Goal: Information Seeking & Learning: Check status

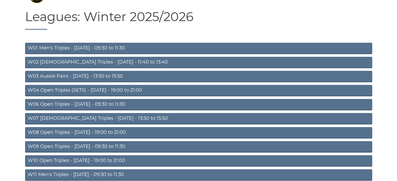
scroll to position [42, 0]
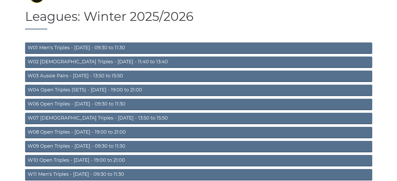
click at [113, 49] on link "W01 Men's Triples - Monday - 09:30 to 11:30" at bounding box center [198, 48] width 347 height 11
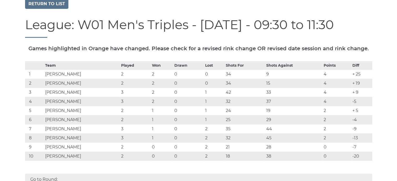
scroll to position [51, 0]
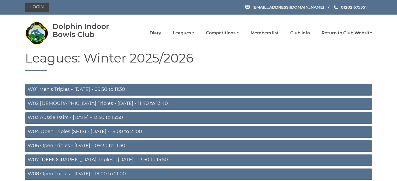
scroll to position [42, 0]
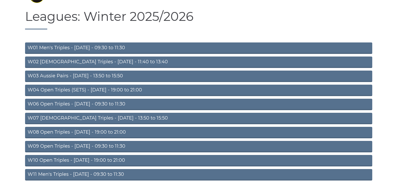
click at [103, 105] on link "W06 Open Triples - Tuesday - 09:30 to 11:30" at bounding box center [198, 104] width 347 height 11
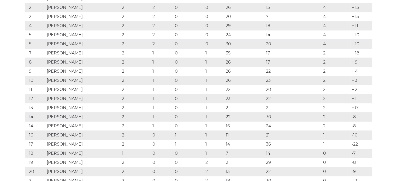
scroll to position [130, 0]
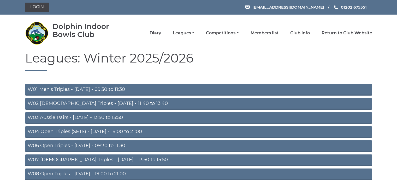
scroll to position [42, 0]
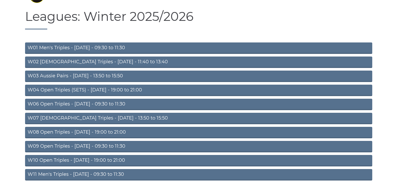
click at [103, 161] on link "W10 Open Triples - Wednesday - 19:00 to 21:00" at bounding box center [198, 160] width 347 height 11
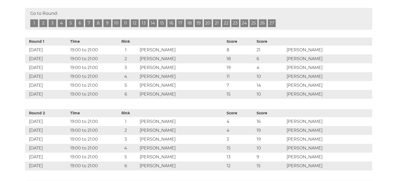
scroll to position [248, 0]
